Goal: Task Accomplishment & Management: Use online tool/utility

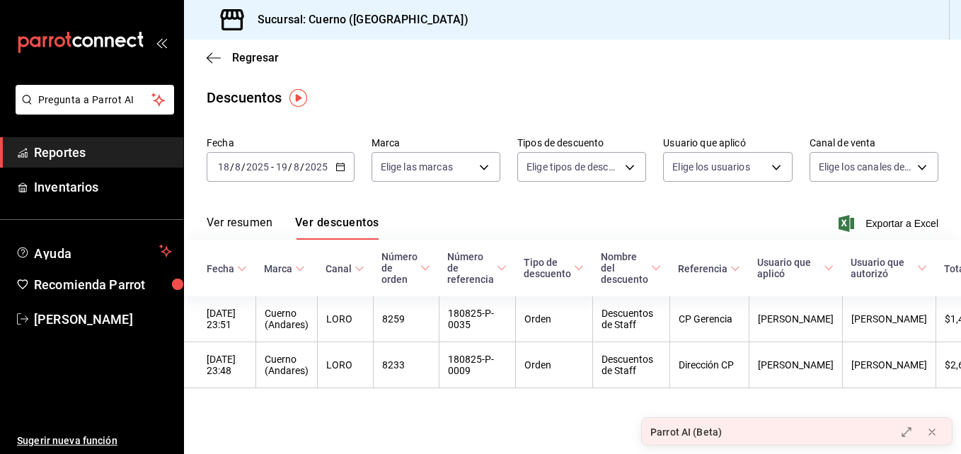
click at [124, 46] on icon "mailbox folders" at bounding box center [80, 42] width 127 height 21
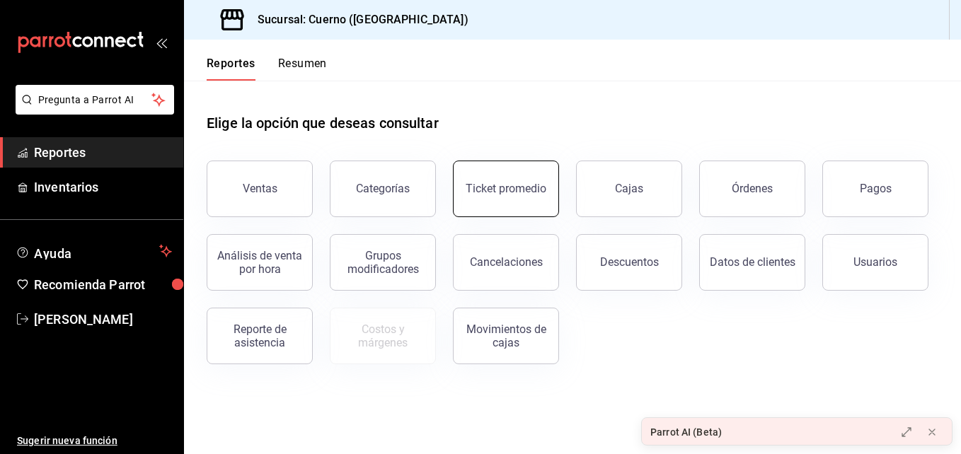
click at [514, 195] on button "Ticket promedio" at bounding box center [506, 189] width 106 height 57
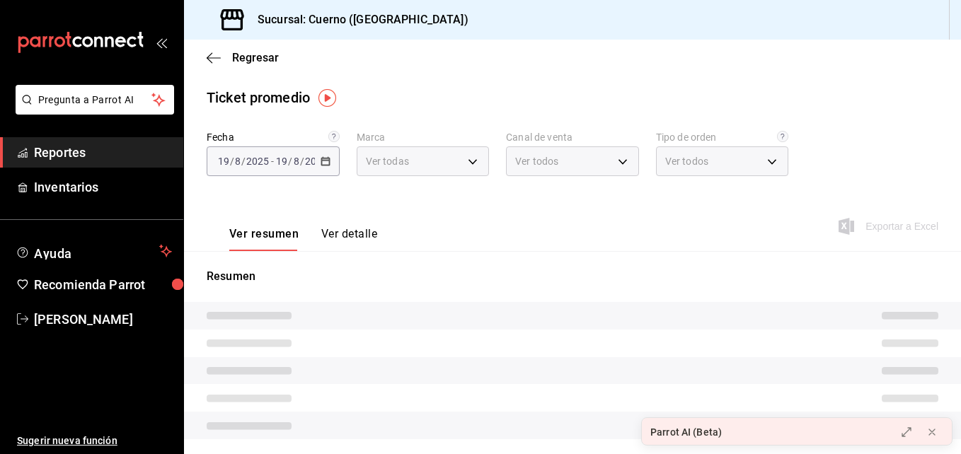
type input "c9e961b9-bc29-480f-a65c-324ff110f526"
type input "PARROT,UBER_EATS,RAPPI,DIDI_FOOD,ONLINE"
type input "dfbf6a66-9e2c-4531-8c07-cb6fdb35851c,965fb10a-4951-4111-90b6-db3caf29f93a,2f3c6…"
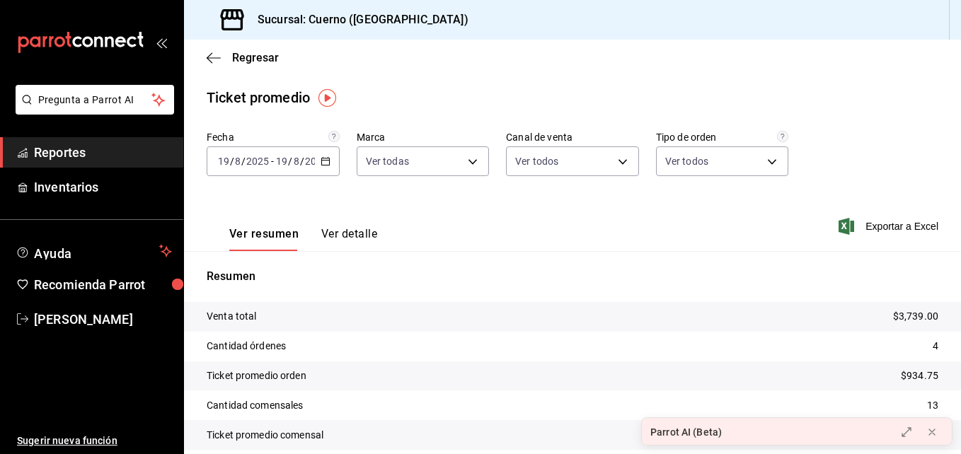
click at [323, 164] on icon "button" at bounding box center [325, 161] width 10 height 10
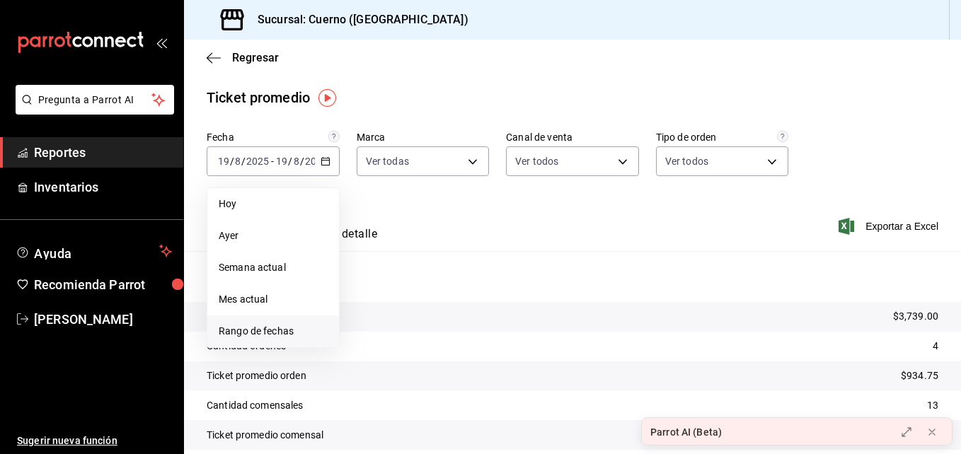
click at [272, 327] on span "Rango de fechas" at bounding box center [273, 331] width 109 height 15
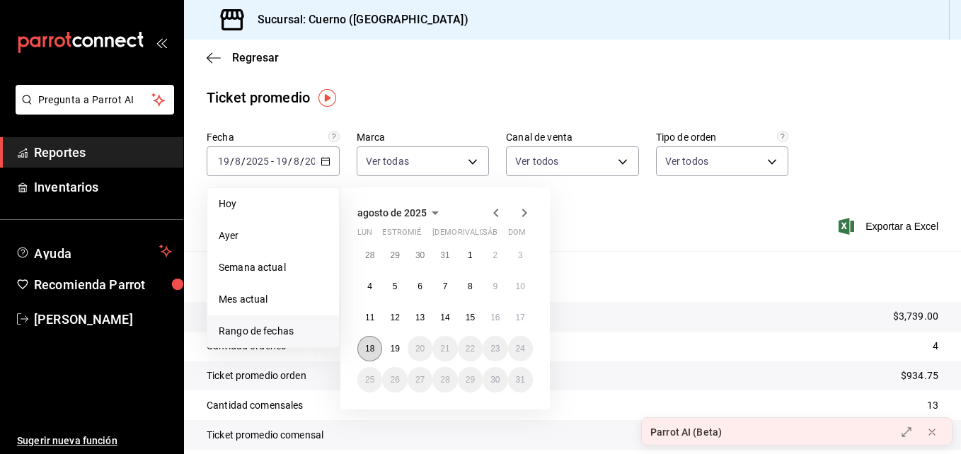
click at [364, 340] on button "18" at bounding box center [369, 348] width 25 height 25
click at [407, 351] on button "19" at bounding box center [394, 348] width 25 height 25
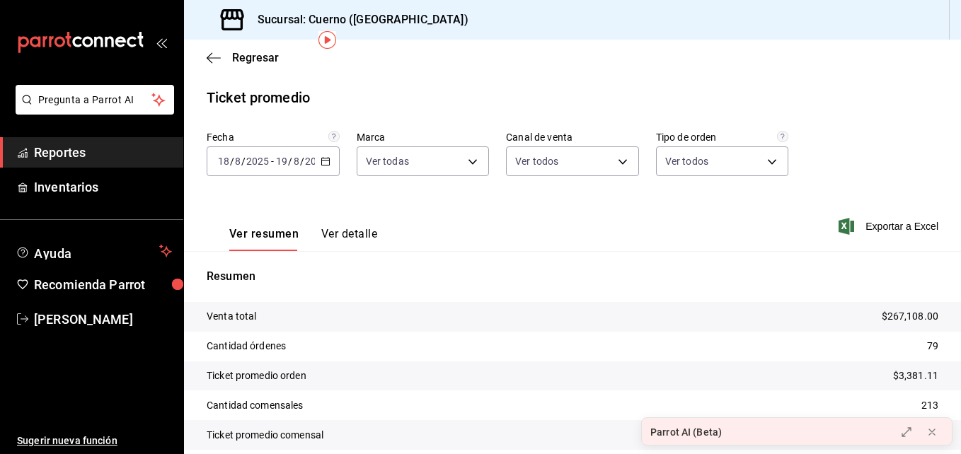
scroll to position [58, 0]
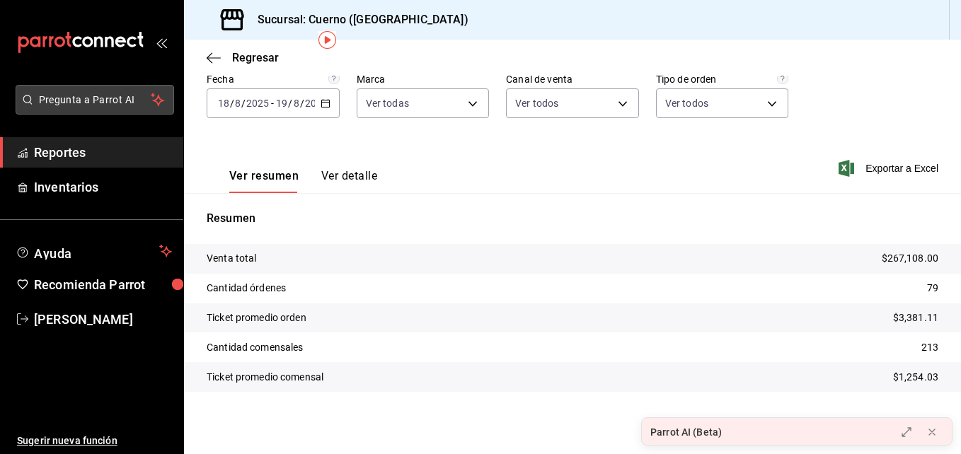
click at [127, 87] on button "Pregunta a Parrot AI" at bounding box center [95, 100] width 158 height 30
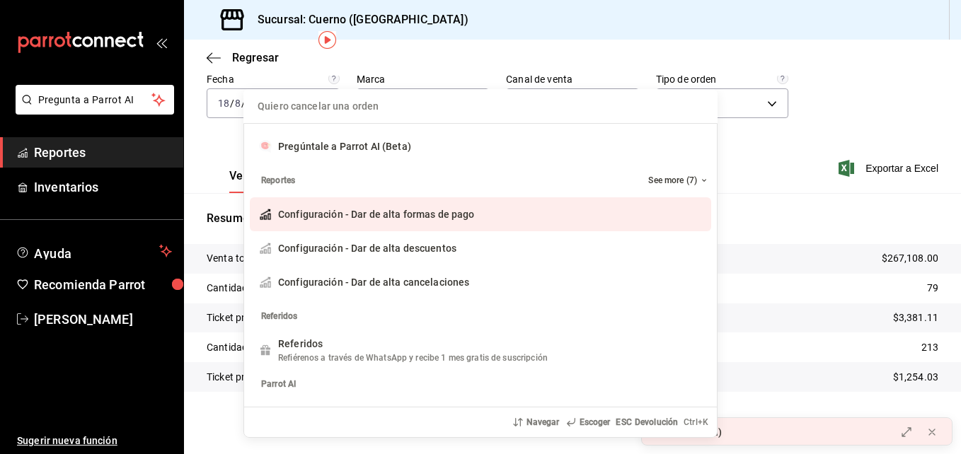
click at [123, 42] on div "Quiero cancelar una orden Pregúntale a Parrot AI (Beta) Reportes See more (7) C…" at bounding box center [480, 227] width 961 height 454
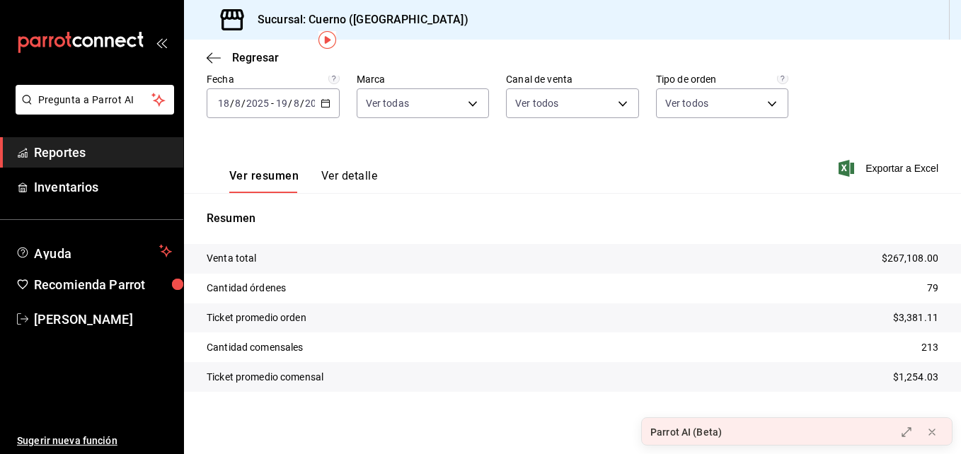
click at [123, 42] on icon "carpetas de buzones" at bounding box center [120, 41] width 11 height 11
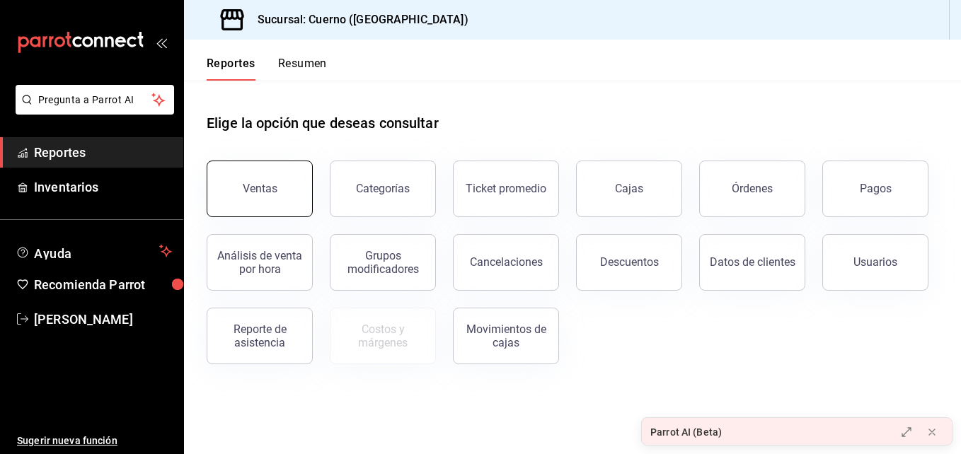
click at [264, 212] on button "Ventas" at bounding box center [260, 189] width 106 height 57
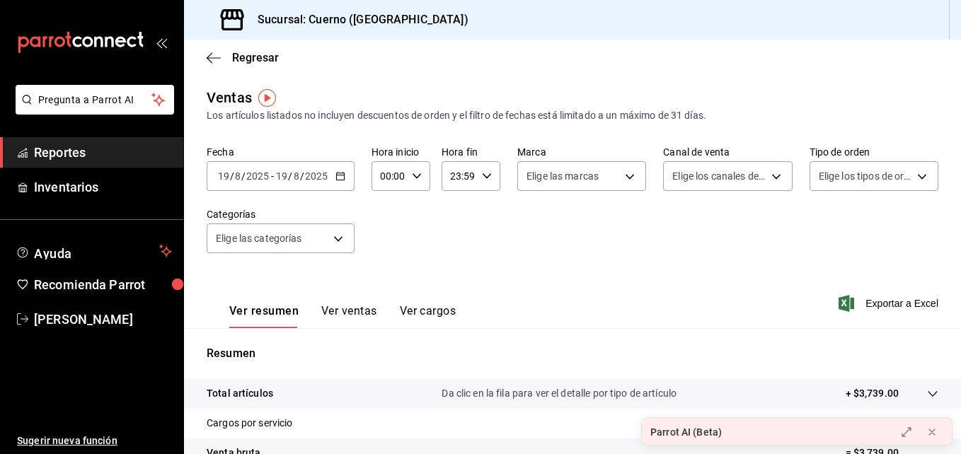
click at [342, 172] on icon "button" at bounding box center [340, 176] width 10 height 10
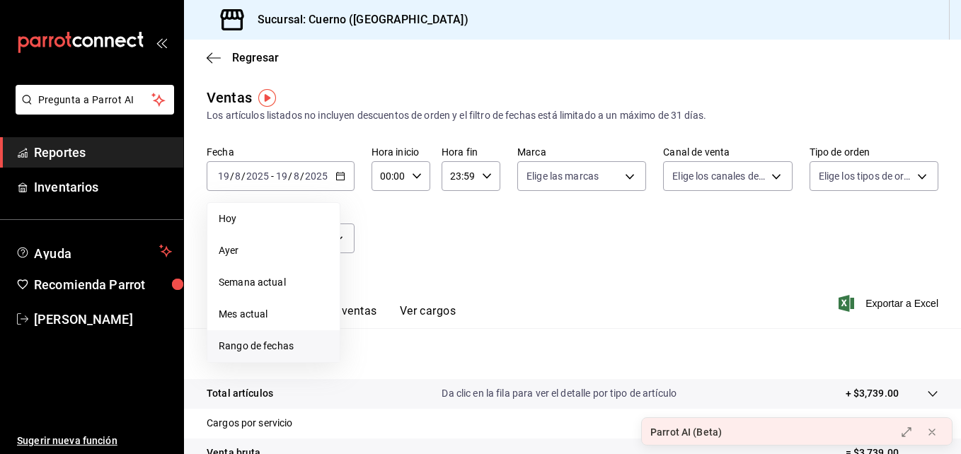
click at [275, 342] on span "Rango de fechas" at bounding box center [274, 346] width 110 height 15
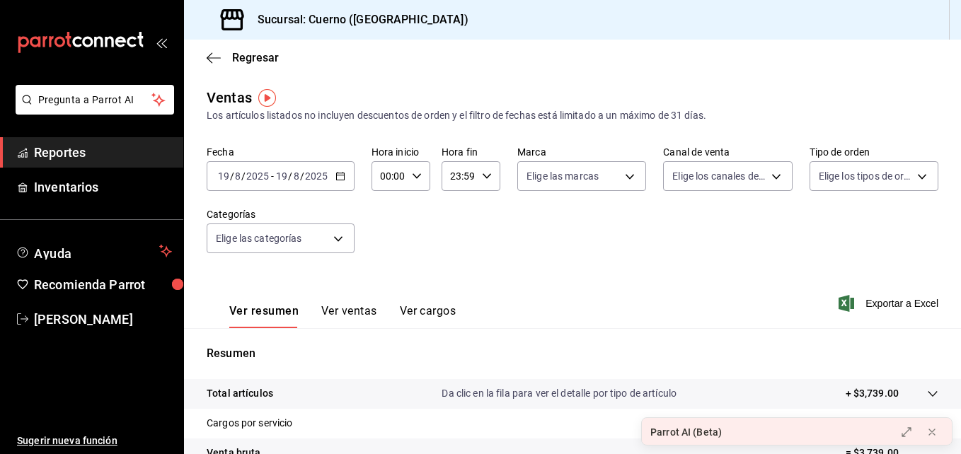
click at [422, 168] on div "00:00 Hora inicio" at bounding box center [400, 176] width 59 height 30
click at [384, 277] on span "05" at bounding box center [385, 277] width 6 height 11
type input "05:00"
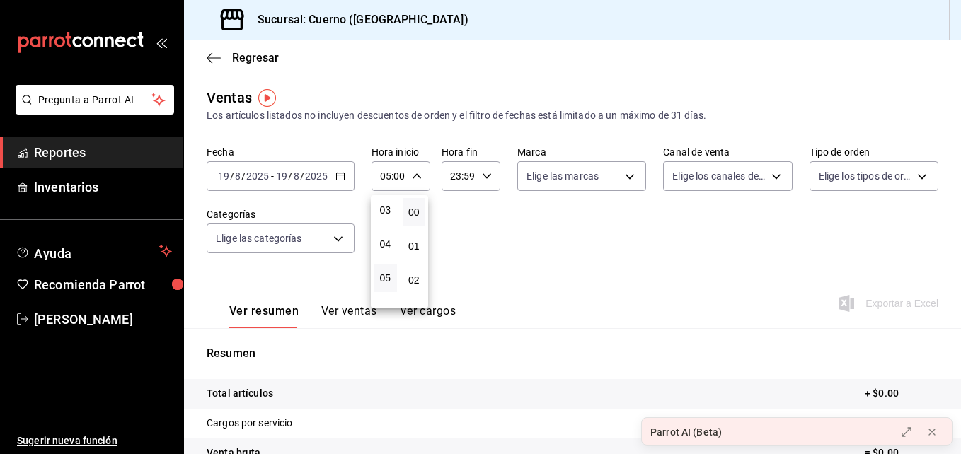
click at [351, 180] on div at bounding box center [480, 227] width 961 height 454
click at [345, 178] on div "[DATE] [DATE] - [DATE] [DATE]" at bounding box center [281, 176] width 148 height 30
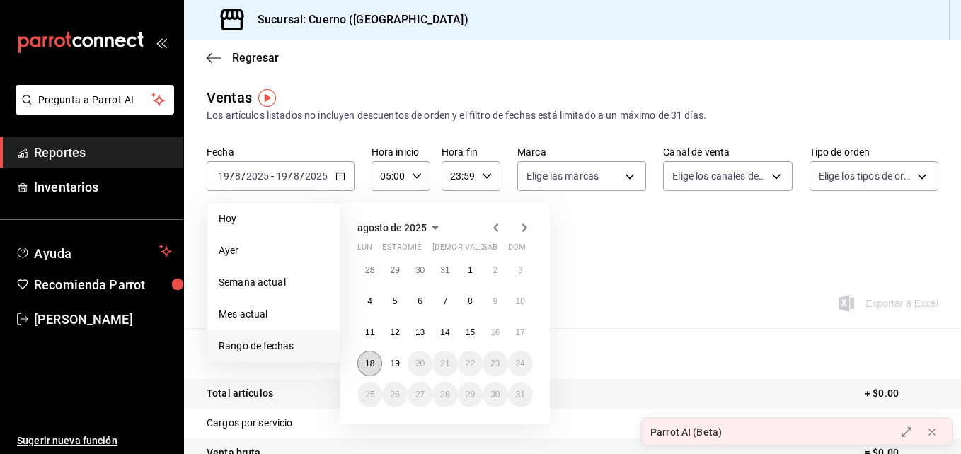
click at [367, 355] on button "18" at bounding box center [369, 363] width 25 height 25
click at [387, 360] on button "19" at bounding box center [394, 363] width 25 height 25
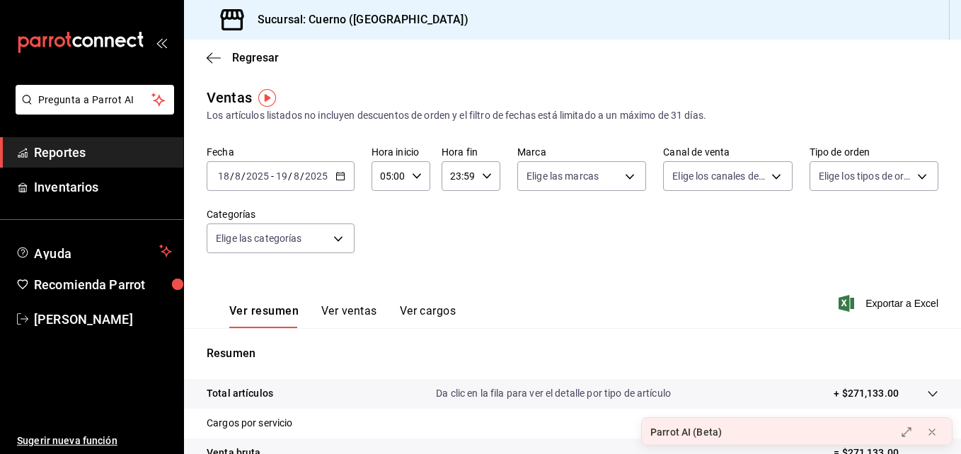
click at [484, 179] on icon "button" at bounding box center [487, 176] width 10 height 10
click at [482, 213] on span "00" at bounding box center [483, 212] width 6 height 11
click at [457, 245] on span "01" at bounding box center [454, 245] width 6 height 11
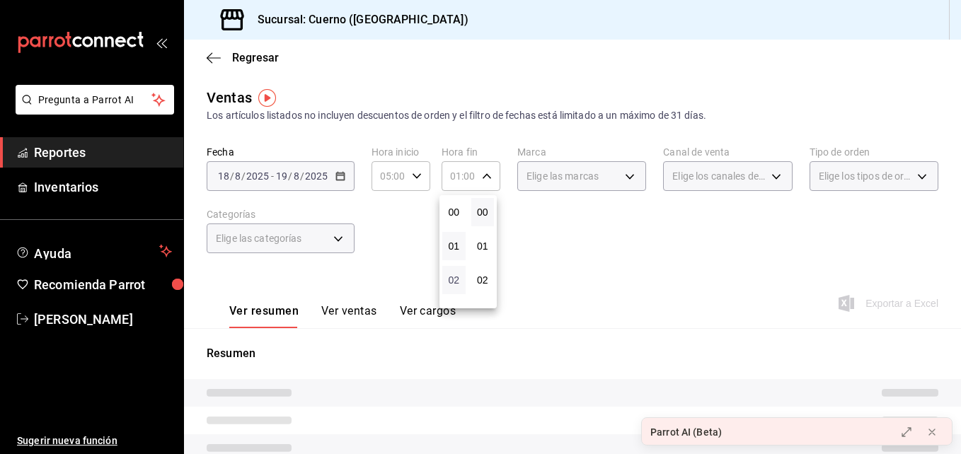
click at [455, 279] on span "02" at bounding box center [454, 279] width 6 height 11
type input "02:00"
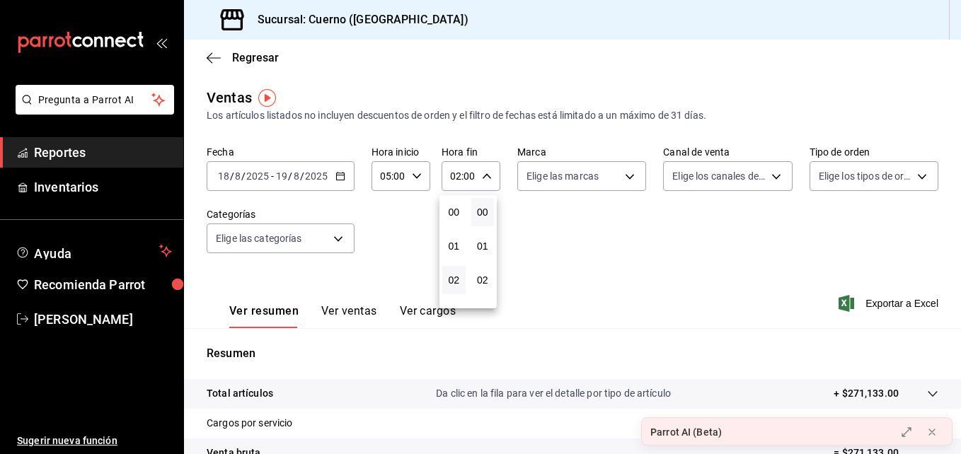
click at [576, 250] on div at bounding box center [480, 227] width 961 height 454
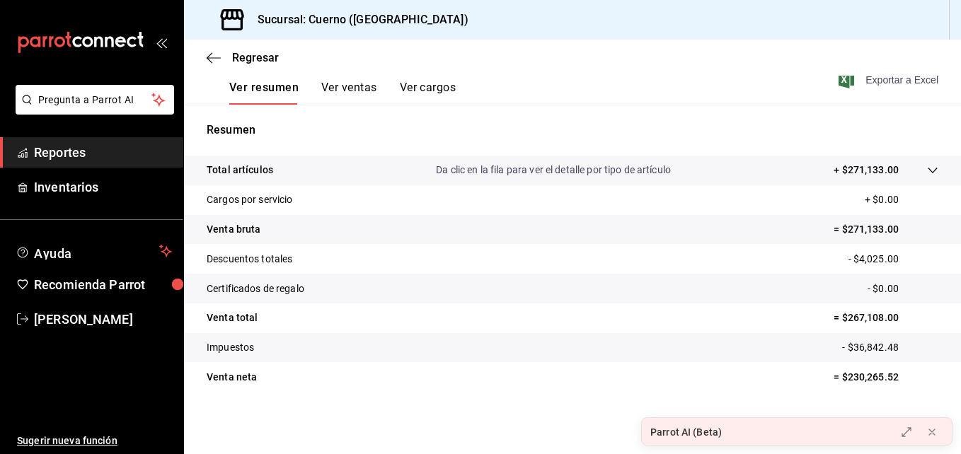
click at [865, 79] on font "Exportar a Excel" at bounding box center [901, 79] width 73 height 11
